Goal: Information Seeking & Learning: Learn about a topic

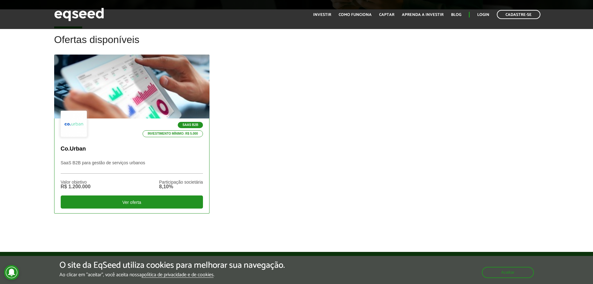
scroll to position [187, 0]
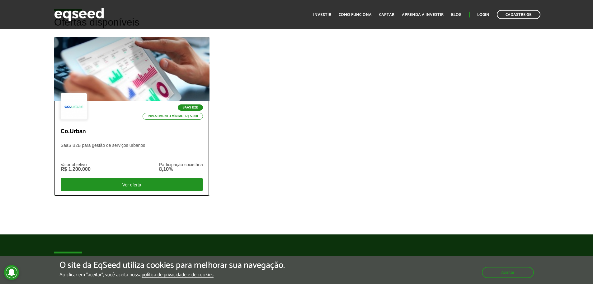
click at [144, 144] on p "SaaS B2B para gestão de serviços urbanos" at bounding box center [132, 149] width 142 height 13
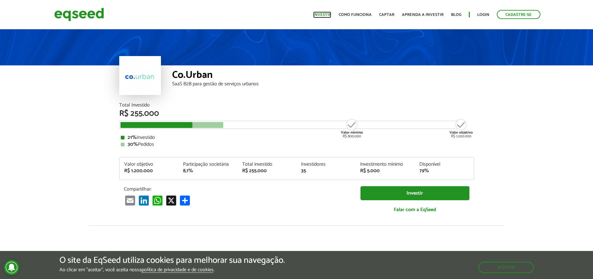
click at [330, 17] on link "Investir" at bounding box center [322, 15] width 18 height 4
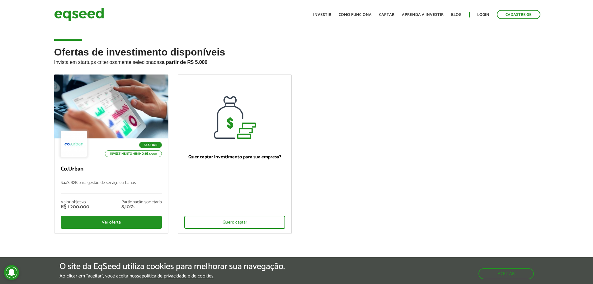
scroll to position [187, 0]
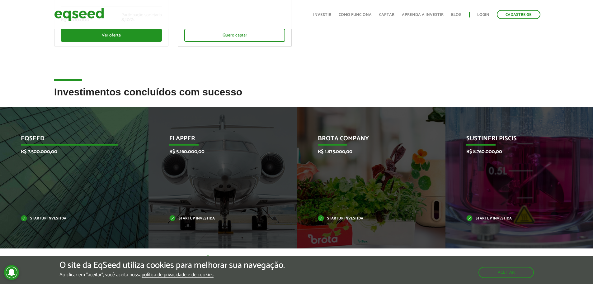
click at [50, 140] on p "EqSeed" at bounding box center [69, 140] width 97 height 11
click at [40, 135] on p "EqSeed" at bounding box center [69, 140] width 97 height 11
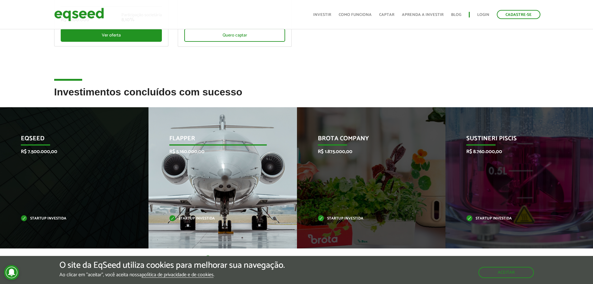
click at [208, 133] on div "Flapper R$ 5.160.000,00 Startup investida" at bounding box center [217, 177] width 139 height 141
click at [171, 123] on div "Flapper R$ 5.160.000,00 Startup investida" at bounding box center [217, 177] width 139 height 141
click at [211, 132] on div "Flapper R$ 5.160.000,00 Startup investida" at bounding box center [217, 177] width 139 height 141
click at [184, 154] on p "R$ 5.160.000,00" at bounding box center [217, 151] width 97 height 6
click at [195, 141] on p "Flapper" at bounding box center [217, 140] width 97 height 11
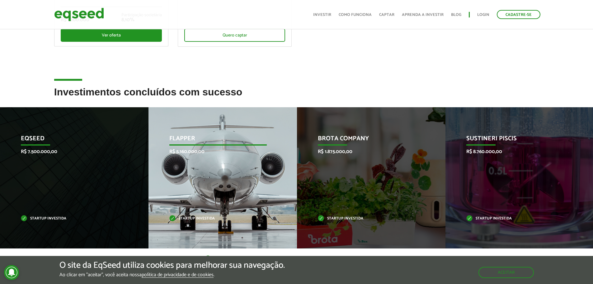
click at [195, 141] on p "Flapper" at bounding box center [217, 140] width 97 height 11
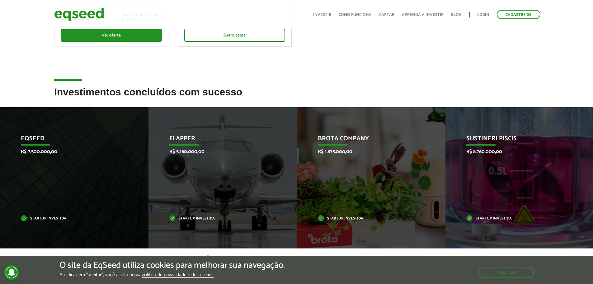
drag, startPoint x: 295, startPoint y: 152, endPoint x: 347, endPoint y: 153, distance: 52.3
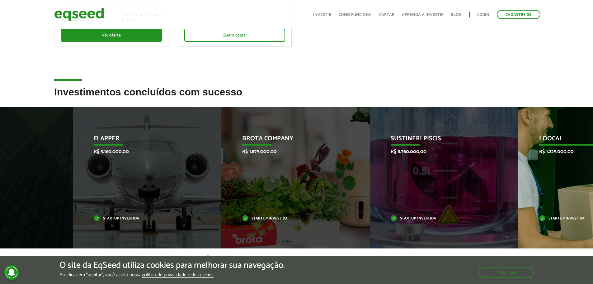
drag, startPoint x: 347, startPoint y: 153, endPoint x: 128, endPoint y: 162, distance: 219.3
click at [221, 161] on div "Brota Company R$ 1.875.000,00 Startup investida" at bounding box center [290, 177] width 139 height 141
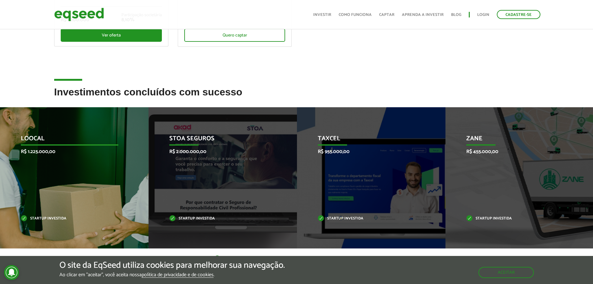
drag, startPoint x: 324, startPoint y: 163, endPoint x: 113, endPoint y: 146, distance: 211.1
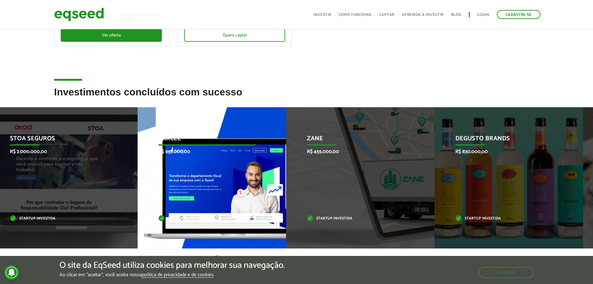
drag, startPoint x: 492, startPoint y: 151, endPoint x: 68, endPoint y: 171, distance: 424.1
click at [307, 152] on p "R$ 455.000,00" at bounding box center [355, 151] width 97 height 6
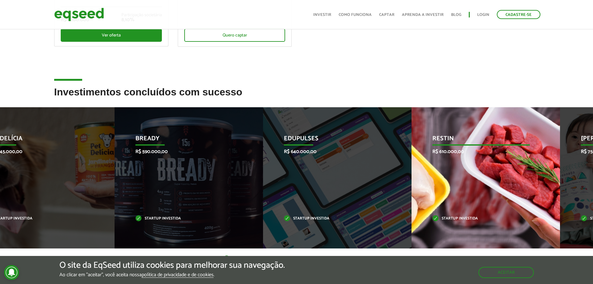
drag, startPoint x: 332, startPoint y: 158, endPoint x: 189, endPoint y: 149, distance: 143.8
click at [263, 145] on div "Edupulses R$ 640.000,00 Startup investida" at bounding box center [332, 177] width 139 height 141
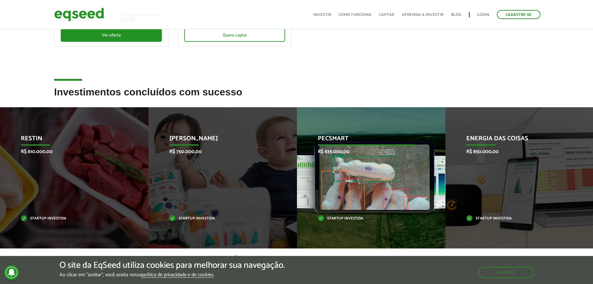
click at [297, 135] on li "Pecsmart R$ 835.000,00 Startup investida" at bounding box center [371, 177] width 148 height 141
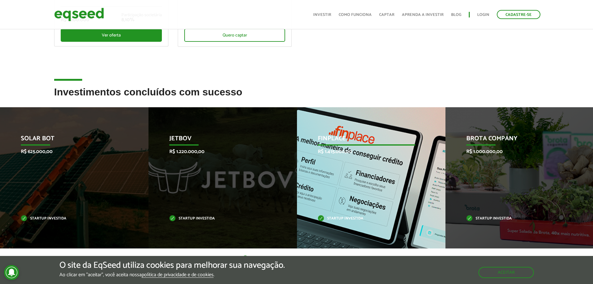
drag, startPoint x: 474, startPoint y: 159, endPoint x: 136, endPoint y: 158, distance: 338.7
click at [445, 149] on div "Brota Company R$ 1.000.000,00 Startup investida" at bounding box center [514, 177] width 139 height 141
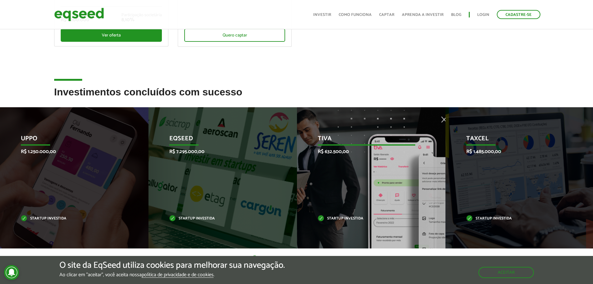
drag, startPoint x: 215, startPoint y: 172, endPoint x: 6, endPoint y: 184, distance: 209.9
click at [445, 179] on div "Taxcel R$ 1.485.000,00 Startup investida" at bounding box center [514, 177] width 139 height 141
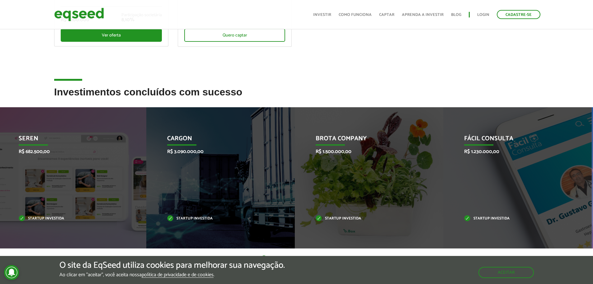
drag, startPoint x: 497, startPoint y: 167, endPoint x: 192, endPoint y: 181, distance: 305.1
click at [443, 172] on div "Fácil Consulta R$ 1.230.000,00 Startup investida" at bounding box center [512, 177] width 139 height 141
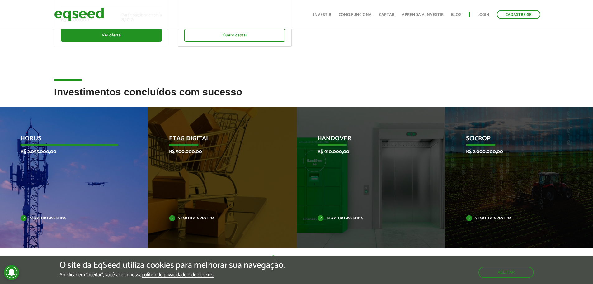
drag, startPoint x: 447, startPoint y: 171, endPoint x: 91, endPoint y: 123, distance: 359.7
drag, startPoint x: 433, startPoint y: 157, endPoint x: 123, endPoint y: 146, distance: 310.2
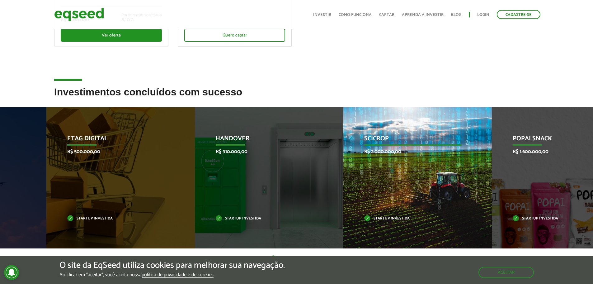
drag, startPoint x: 449, startPoint y: 137, endPoint x: 133, endPoint y: 166, distance: 317.6
click at [343, 168] on div "SciCrop R$ 2.000.000,00 Startup investida" at bounding box center [412, 177] width 139 height 141
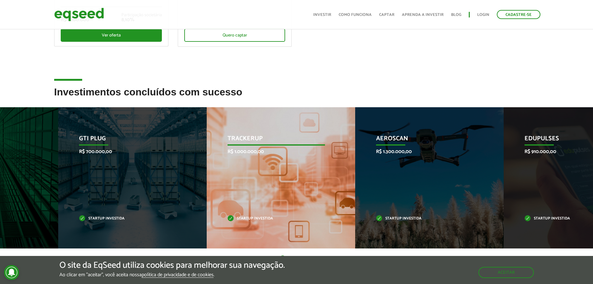
drag, startPoint x: 435, startPoint y: 146, endPoint x: 218, endPoint y: 156, distance: 217.2
click at [249, 152] on p "R$ 1.000.000,00" at bounding box center [276, 151] width 97 height 6
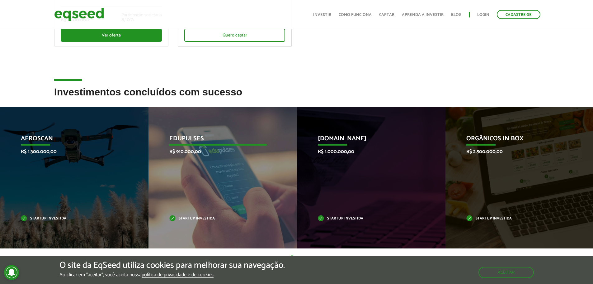
click at [209, 135] on p "Edupulses" at bounding box center [217, 140] width 97 height 11
click at [192, 137] on p "Edupulses" at bounding box center [217, 140] width 97 height 11
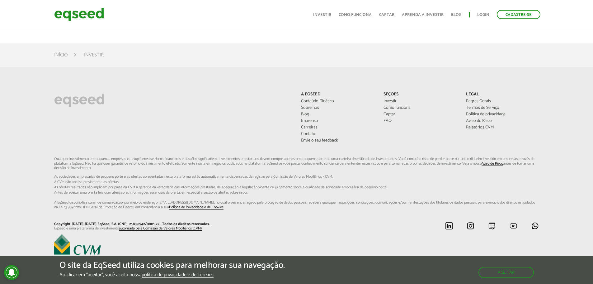
scroll to position [452, 0]
